Goal: Share content: Share content

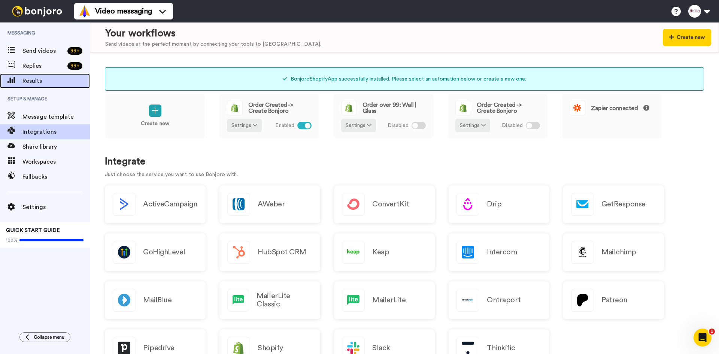
click at [31, 81] on span "Results" at bounding box center [55, 80] width 67 height 9
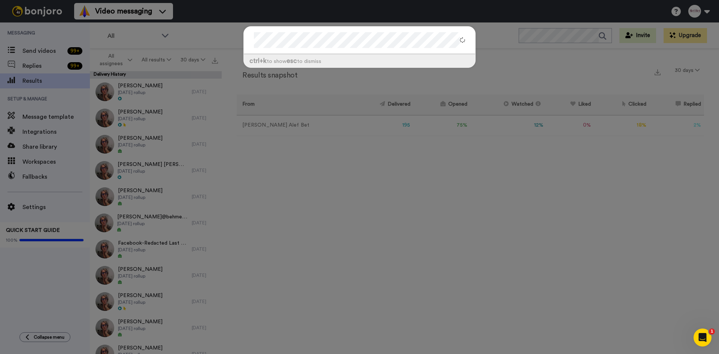
click at [148, 9] on div "ctrl +k to show esc to dismiss" at bounding box center [359, 177] width 719 height 354
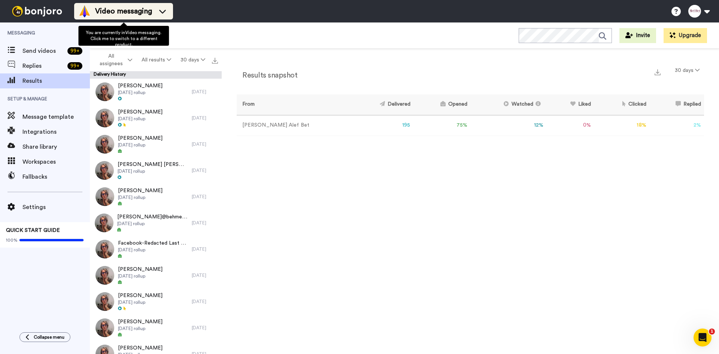
click at [150, 9] on span "Video messaging" at bounding box center [123, 11] width 57 height 10
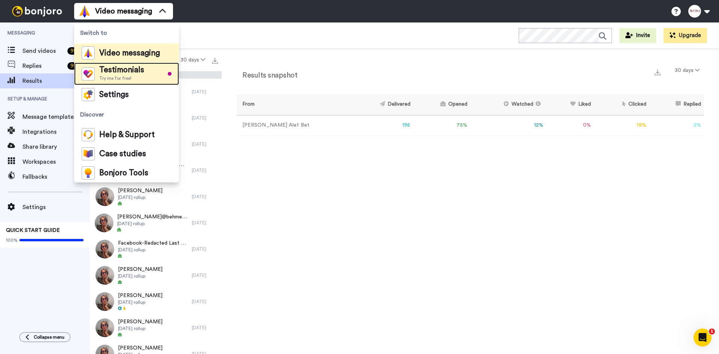
click at [131, 73] on span "Testimonials" at bounding box center [121, 69] width 45 height 7
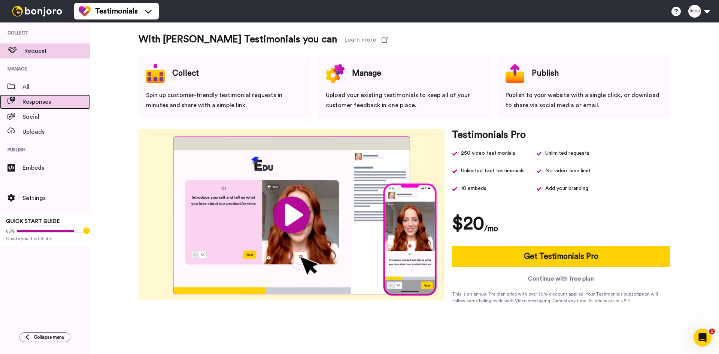
click at [38, 102] on span "Responses" at bounding box center [55, 101] width 67 height 9
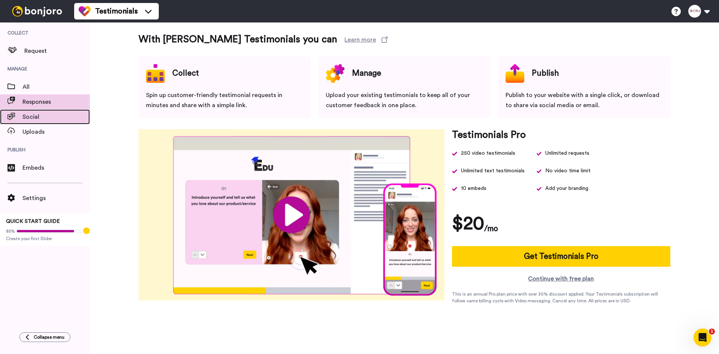
click at [41, 118] on span "Social" at bounding box center [55, 116] width 67 height 9
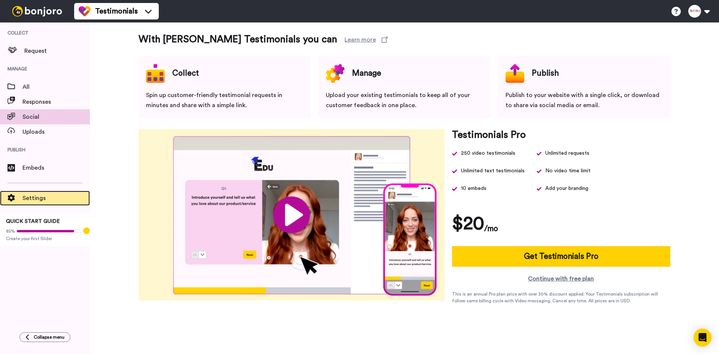
click at [31, 200] on span "Settings" at bounding box center [55, 198] width 67 height 9
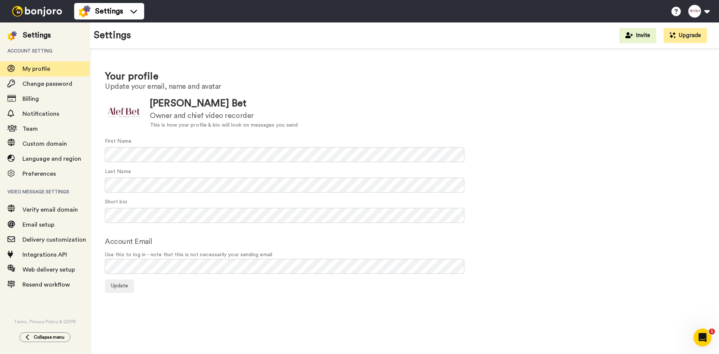
click at [47, 13] on img at bounding box center [37, 11] width 56 height 10
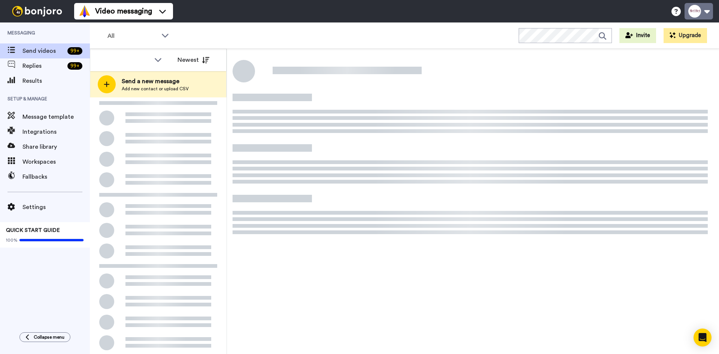
click at [706, 12] on button at bounding box center [699, 11] width 28 height 16
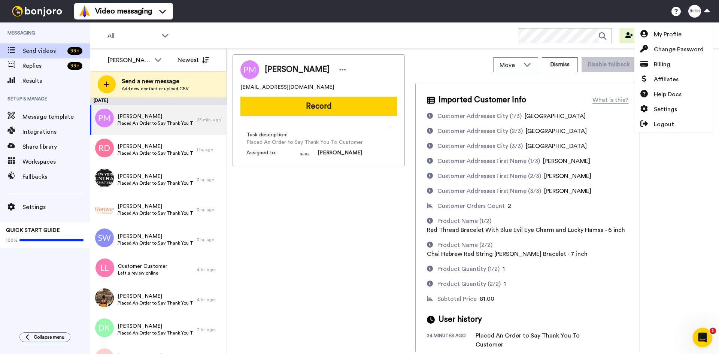
click at [704, 338] on icon "Open Intercom Messenger" at bounding box center [701, 336] width 12 height 12
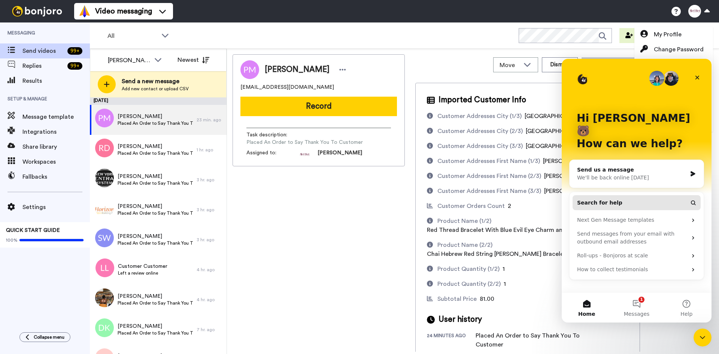
click at [634, 195] on button "Search for help" at bounding box center [637, 202] width 128 height 15
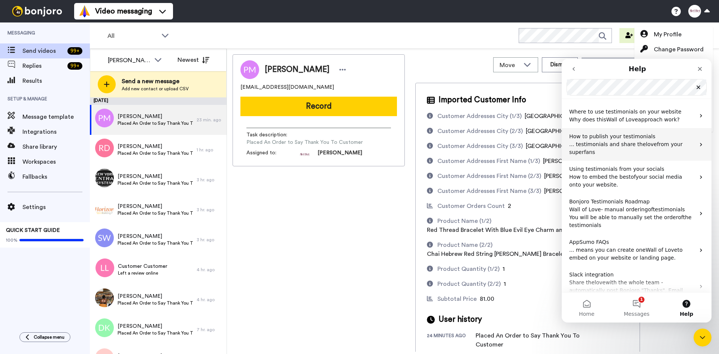
click at [607, 144] on span "... testimonials and share the" at bounding box center [607, 144] width 77 height 6
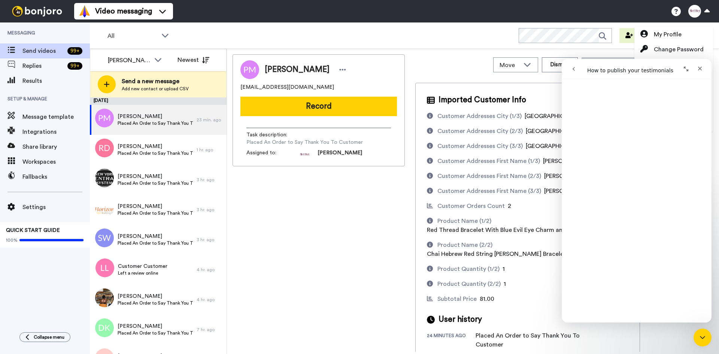
scroll to position [1497, 0]
click at [13, 49] on icon at bounding box center [10, 50] width 7 height 6
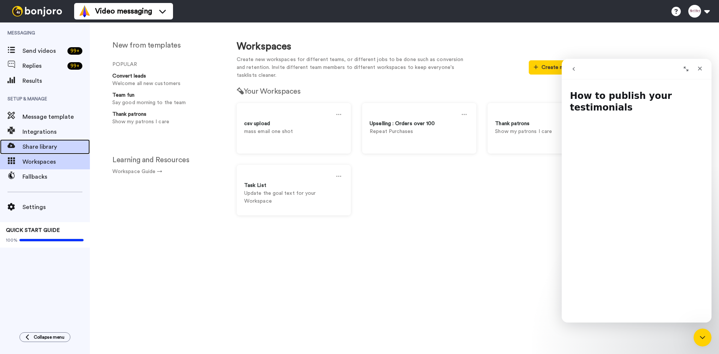
click at [56, 148] on span "Share library" at bounding box center [55, 146] width 67 height 9
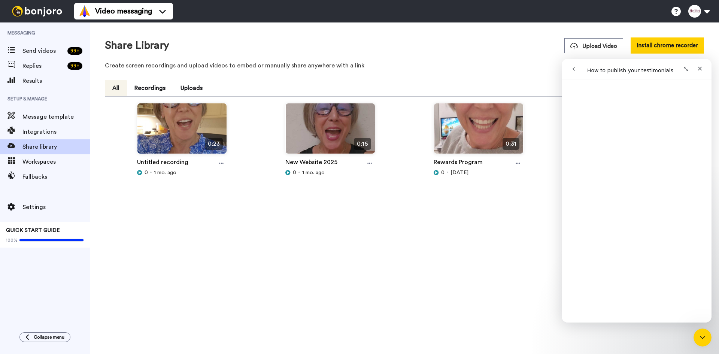
scroll to position [374, 0]
click at [43, 207] on span "Settings" at bounding box center [55, 207] width 67 height 9
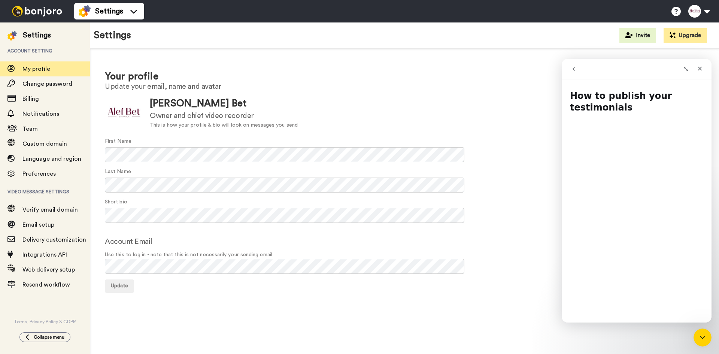
click at [41, 12] on img at bounding box center [37, 11] width 56 height 10
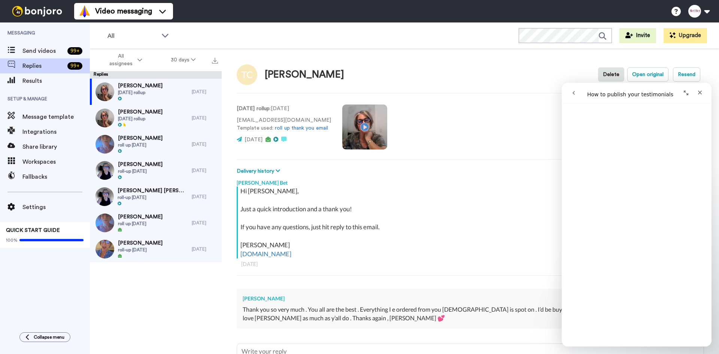
scroll to position [74, 0]
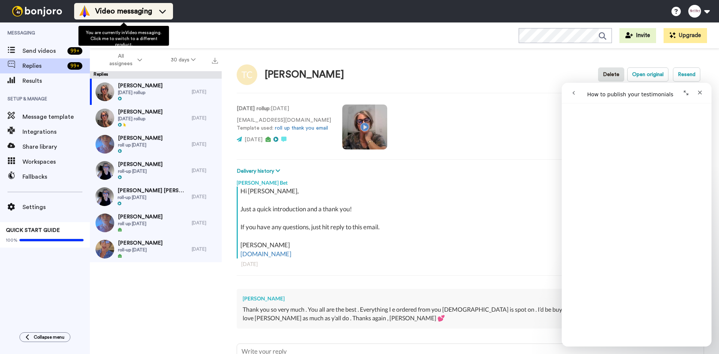
click at [162, 13] on icon at bounding box center [163, 10] width 12 height 7
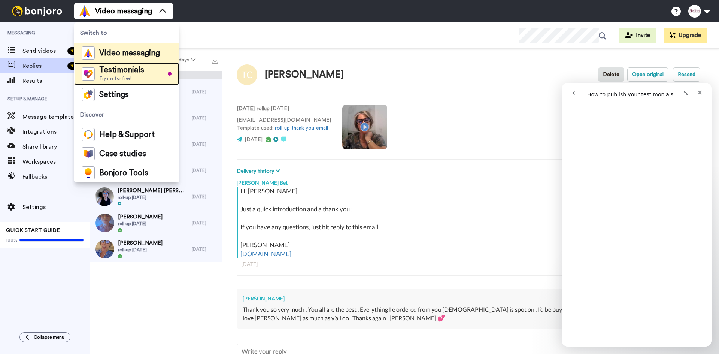
click at [137, 70] on span "Testimonials" at bounding box center [121, 69] width 45 height 7
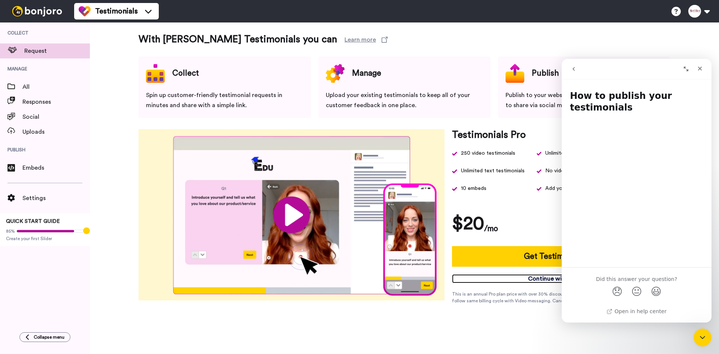
click at [540, 280] on link "Continue with free plan" at bounding box center [561, 278] width 218 height 9
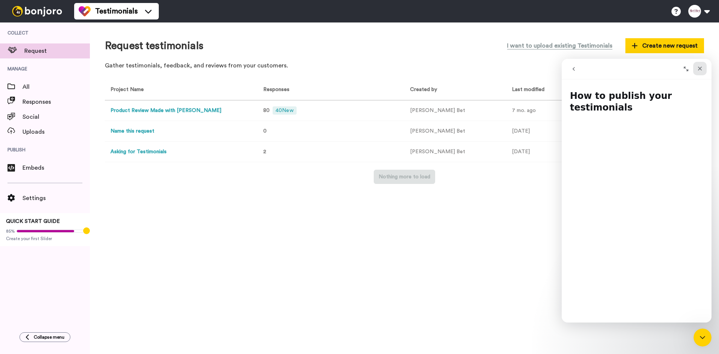
click at [703, 66] on icon "Close" at bounding box center [700, 69] width 6 height 6
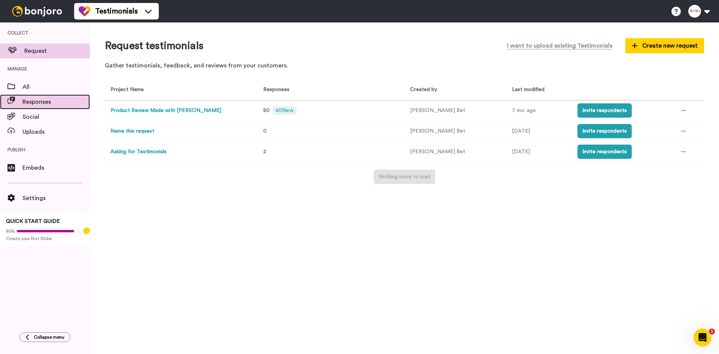
click at [42, 100] on span "Responses" at bounding box center [55, 101] width 67 height 9
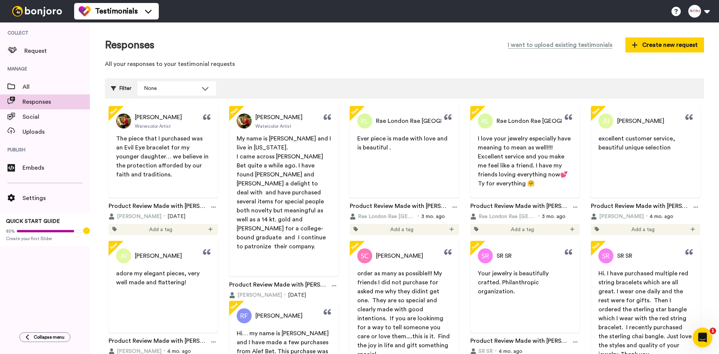
click at [699, 339] on icon "Open Intercom Messenger" at bounding box center [701, 336] width 12 height 12
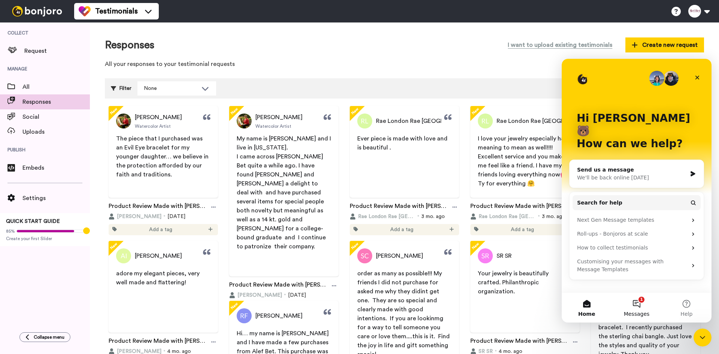
click at [640, 301] on button "1 Messages" at bounding box center [637, 307] width 50 height 30
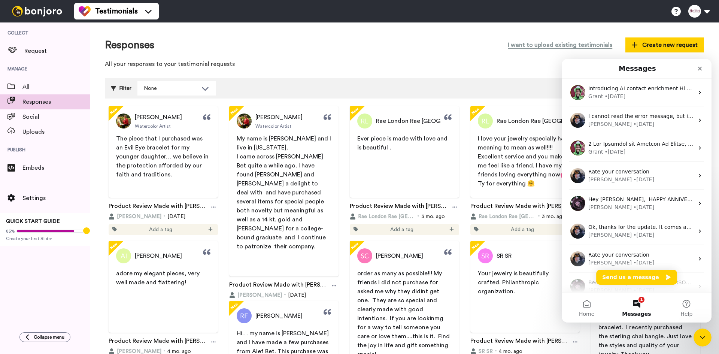
click at [485, 53] on div "Responses I want to upload existing testimonials Create new request All your re…" at bounding box center [404, 54] width 599 height 35
click at [473, 52] on div "Responses I want to upload existing testimonials Create new request" at bounding box center [404, 44] width 599 height 15
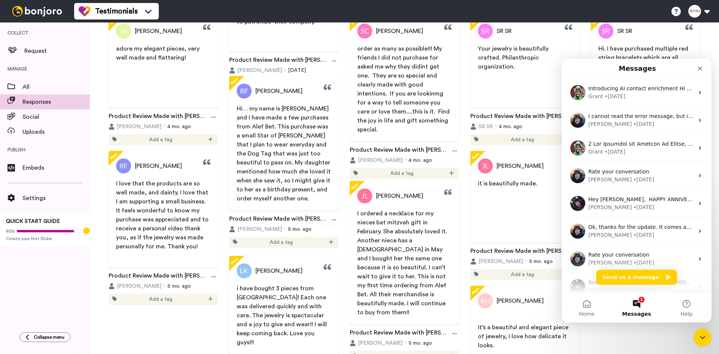
scroll to position [412, 0]
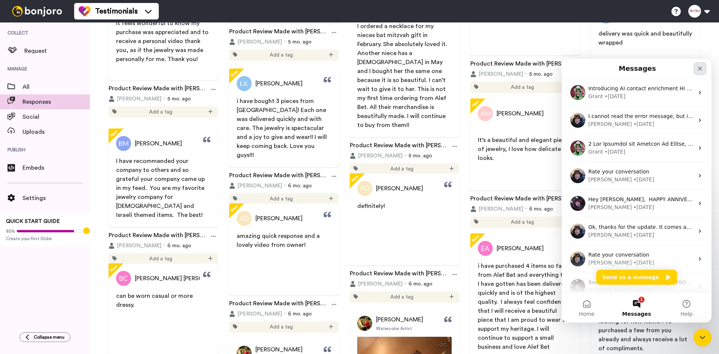
click at [702, 67] on icon "Close" at bounding box center [700, 69] width 6 height 6
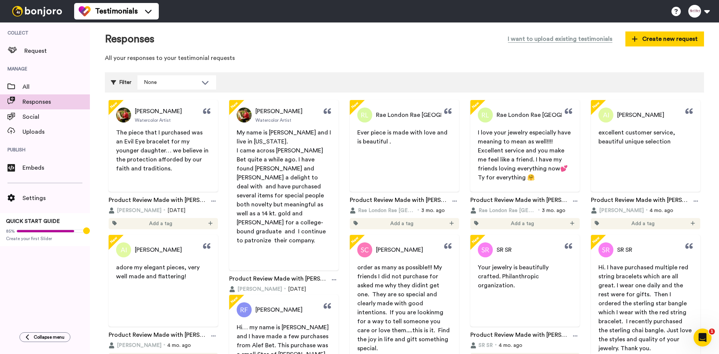
scroll to position [0, 0]
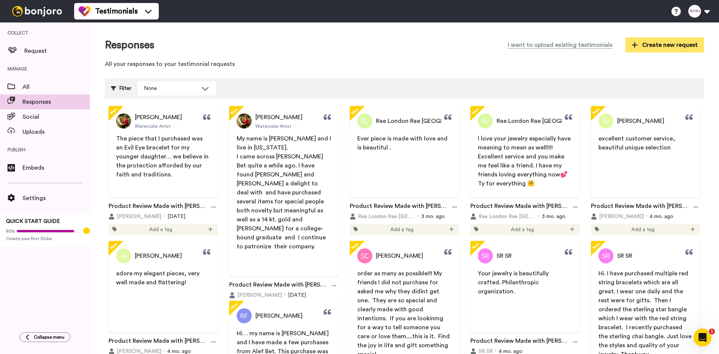
click at [649, 46] on span "Create new request" at bounding box center [665, 44] width 66 height 9
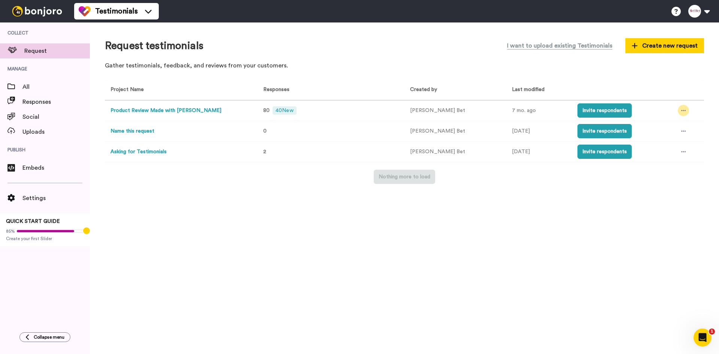
click at [679, 107] on div at bounding box center [683, 110] width 11 height 11
click at [651, 93] on th at bounding box center [622, 90] width 100 height 21
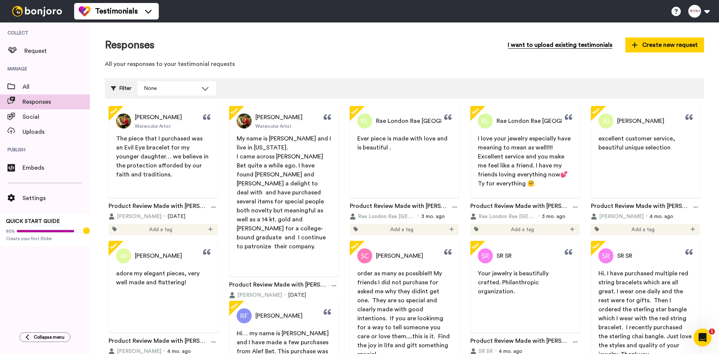
click at [546, 47] on button "I want to upload existing testimonials" at bounding box center [560, 44] width 116 height 15
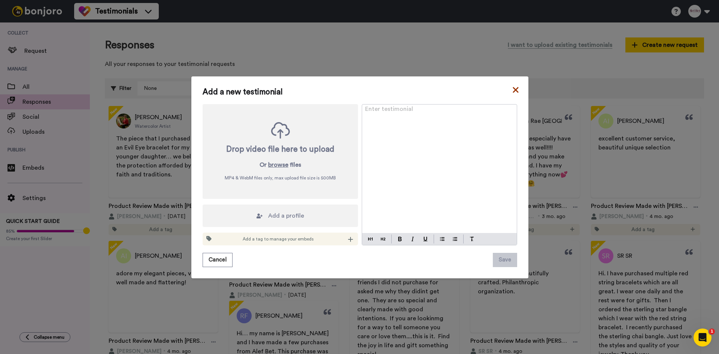
click at [513, 88] on icon at bounding box center [515, 89] width 7 height 9
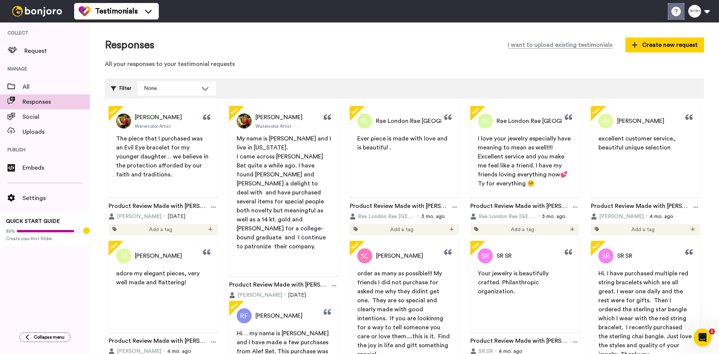
click at [673, 14] on icon at bounding box center [675, 11] width 9 height 9
click at [38, 167] on span "Embeds" at bounding box center [55, 167] width 67 height 9
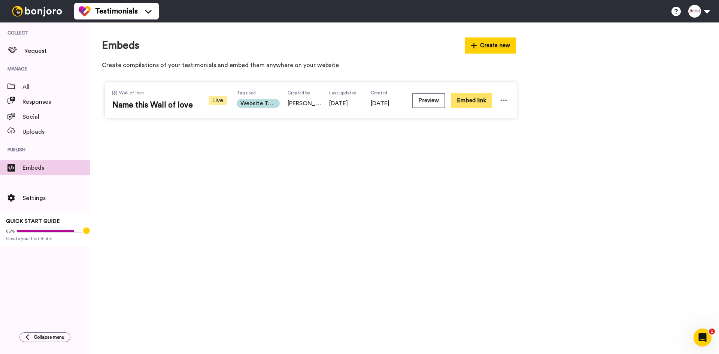
click at [473, 101] on button "Embed link" at bounding box center [471, 100] width 41 height 15
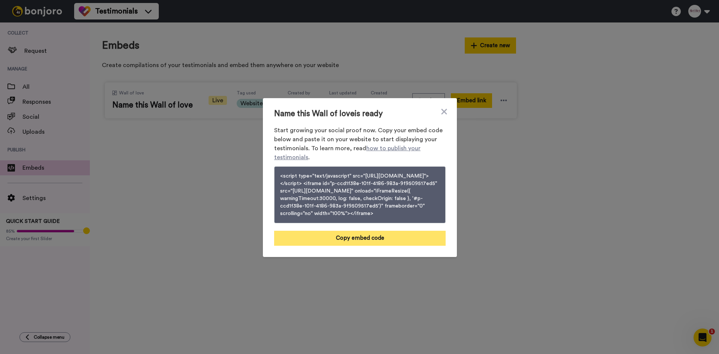
click at [371, 246] on button "Copy embed code" at bounding box center [360, 238] width 172 height 15
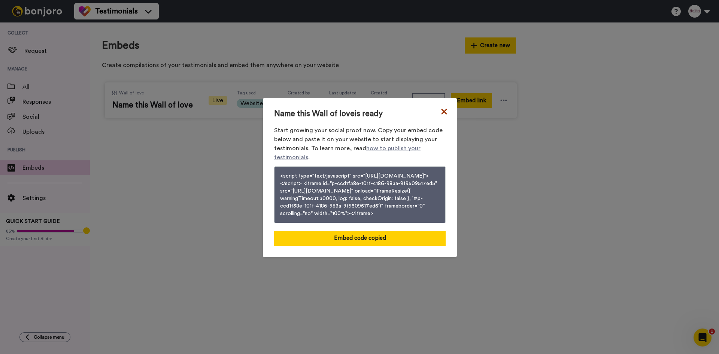
click at [440, 107] on icon at bounding box center [443, 111] width 7 height 9
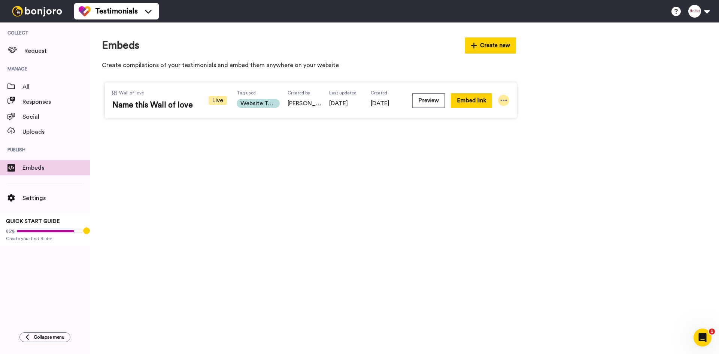
click at [503, 98] on icon at bounding box center [503, 100] width 7 height 7
click at [495, 127] on span "Preview" at bounding box center [493, 127] width 19 height 5
